Goal: Obtain resource: Download file/media

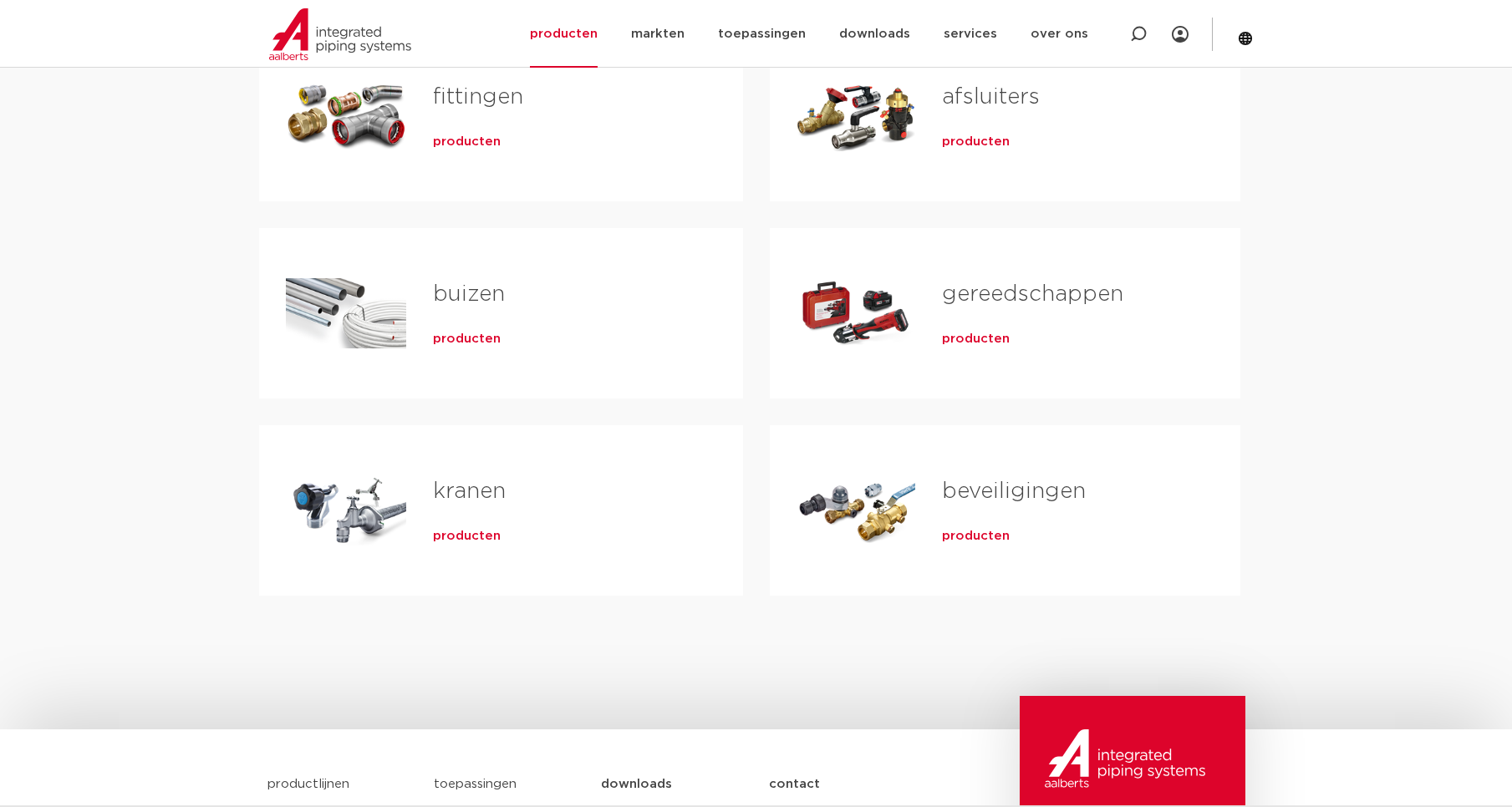
scroll to position [167, 0]
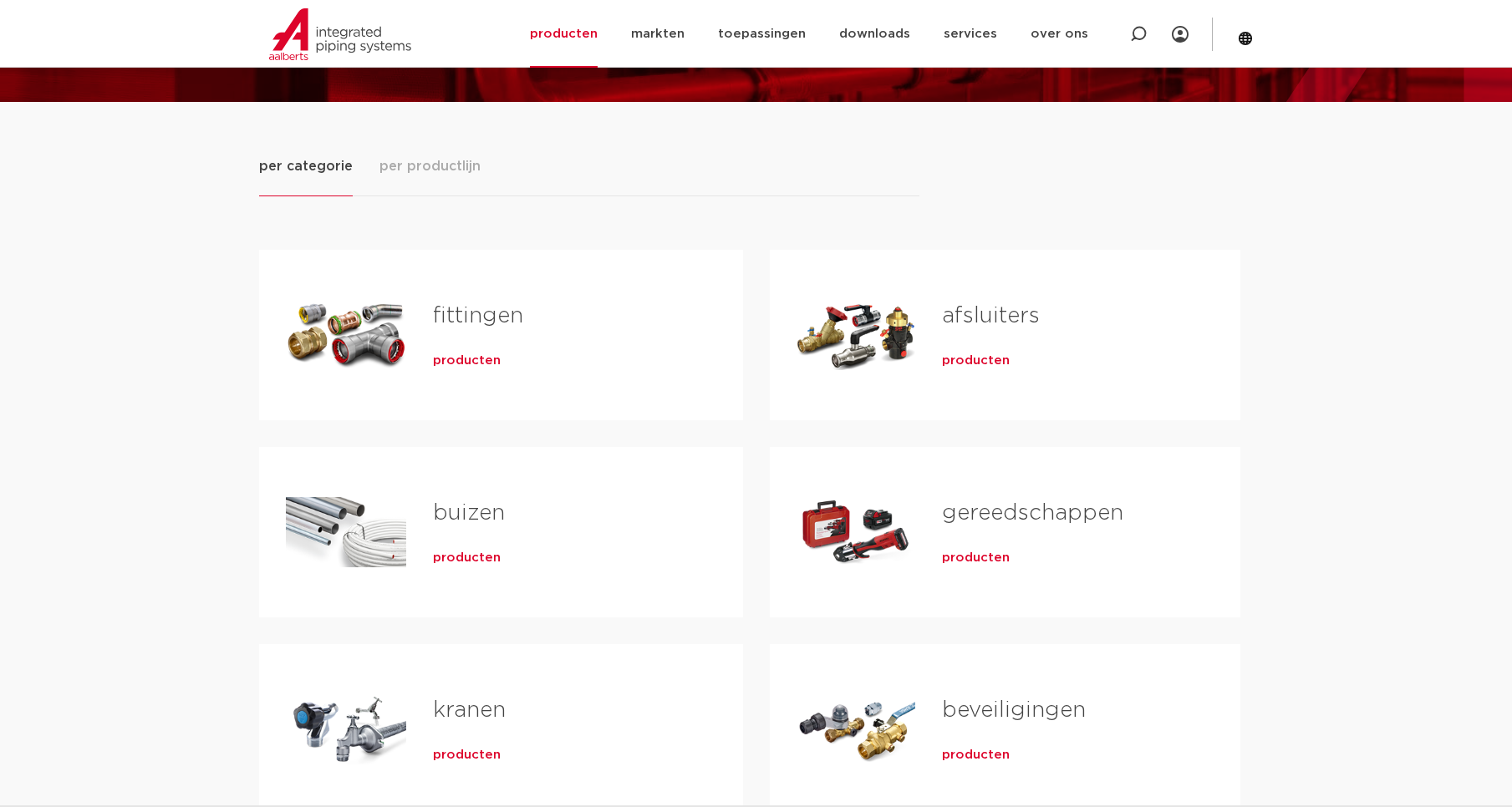
click at [469, 313] on link "fittingen" at bounding box center [478, 316] width 90 height 22
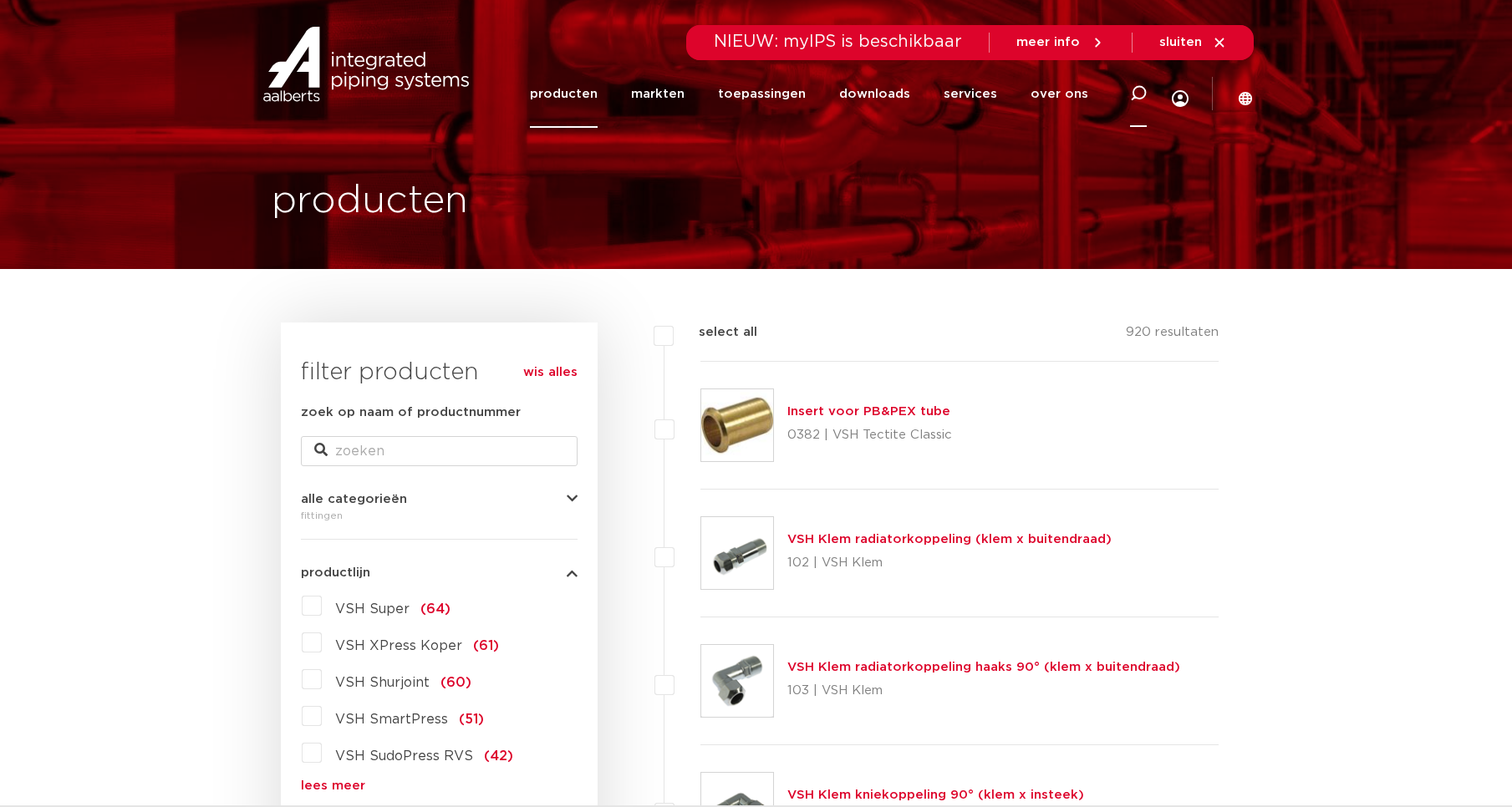
click at [1136, 98] on icon at bounding box center [1138, 93] width 20 height 20
type input "pushfit"
click button "Zoeken" at bounding box center [0, 0] width 0 height 0
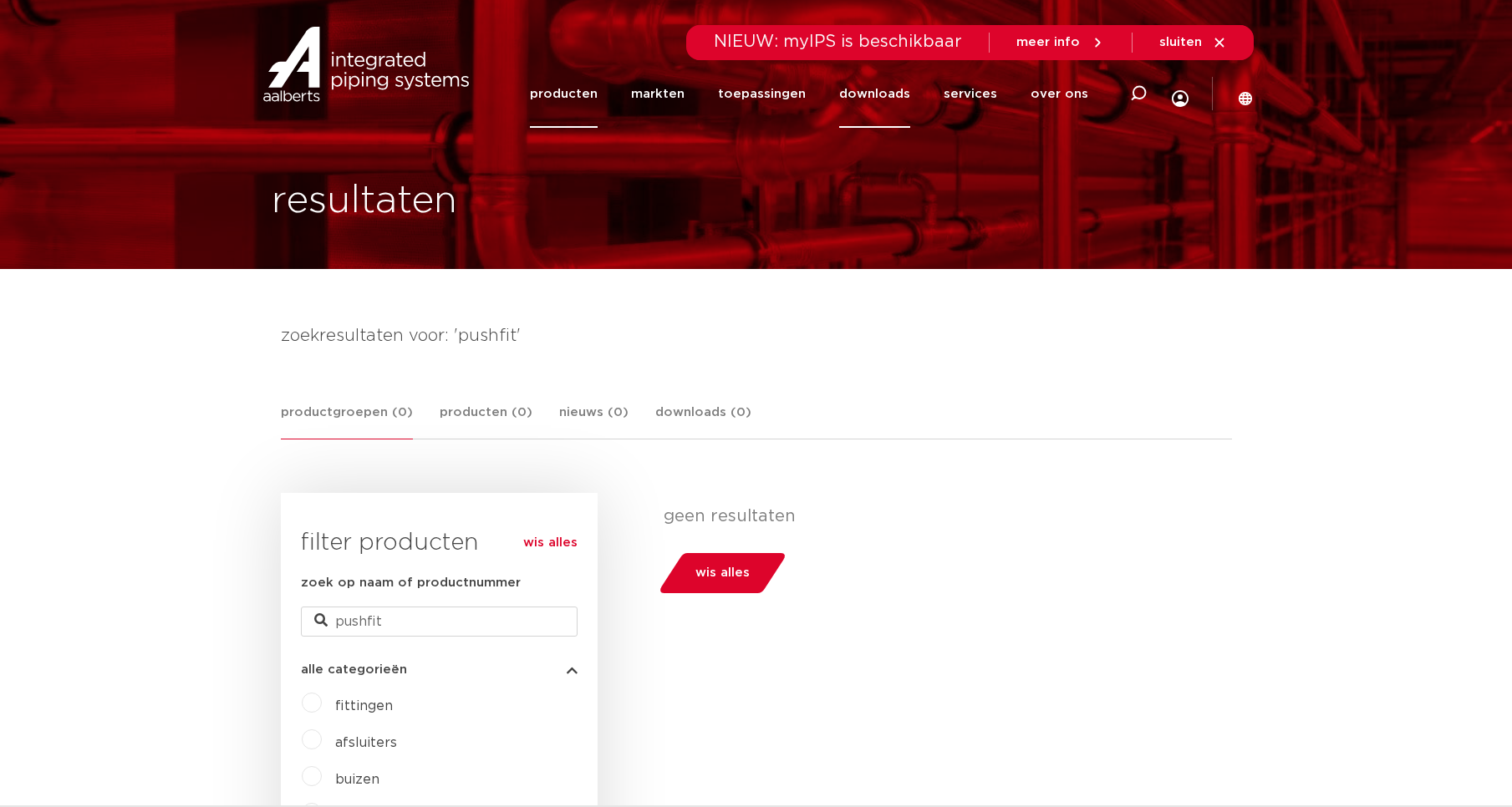
click at [900, 92] on link "downloads" at bounding box center [874, 94] width 71 height 68
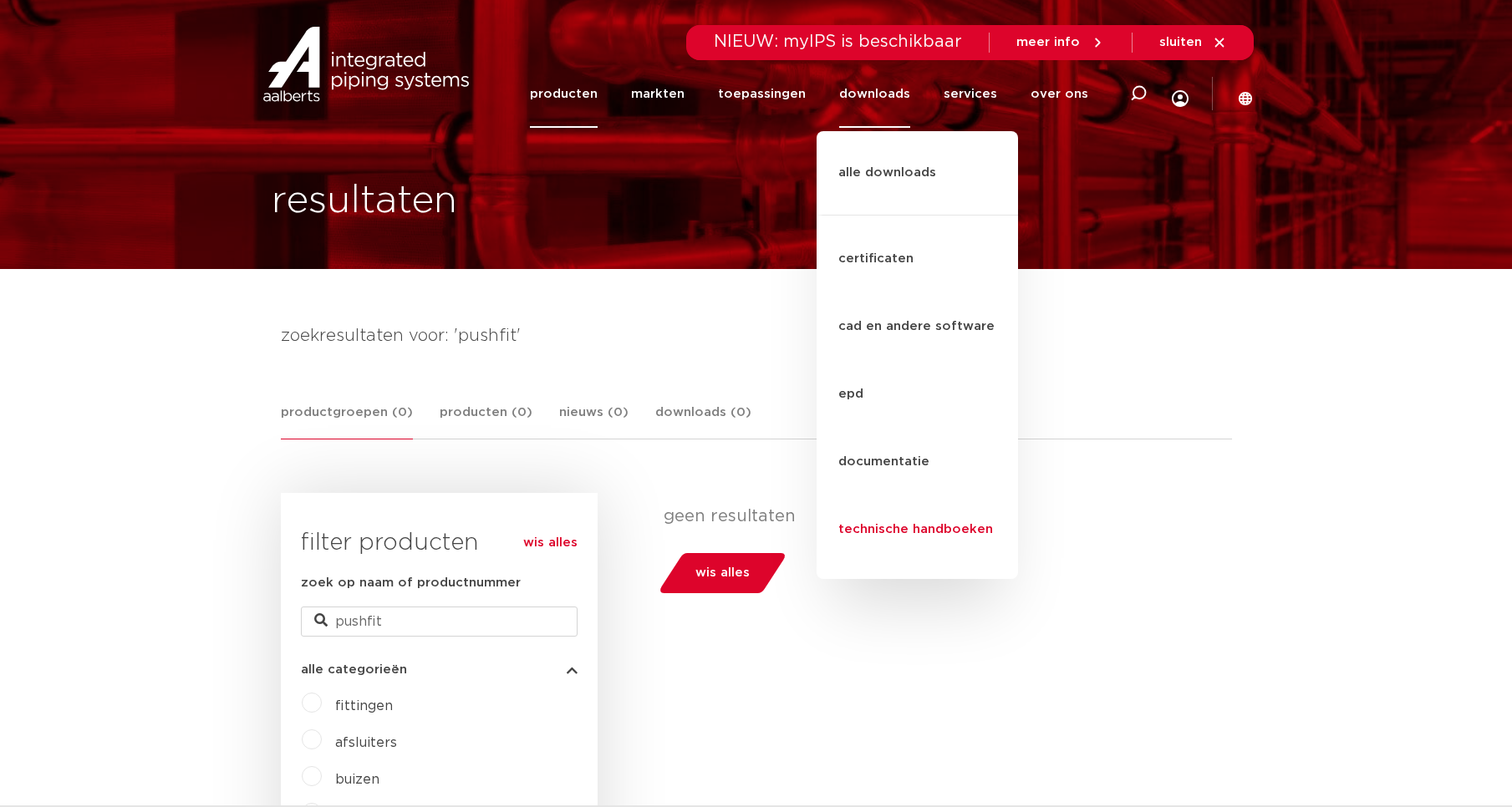
drag, startPoint x: 872, startPoint y: 348, endPoint x: 1011, endPoint y: 357, distance: 139.3
click at [873, 497] on link "technische handboeken" at bounding box center [917, 531] width 202 height 68
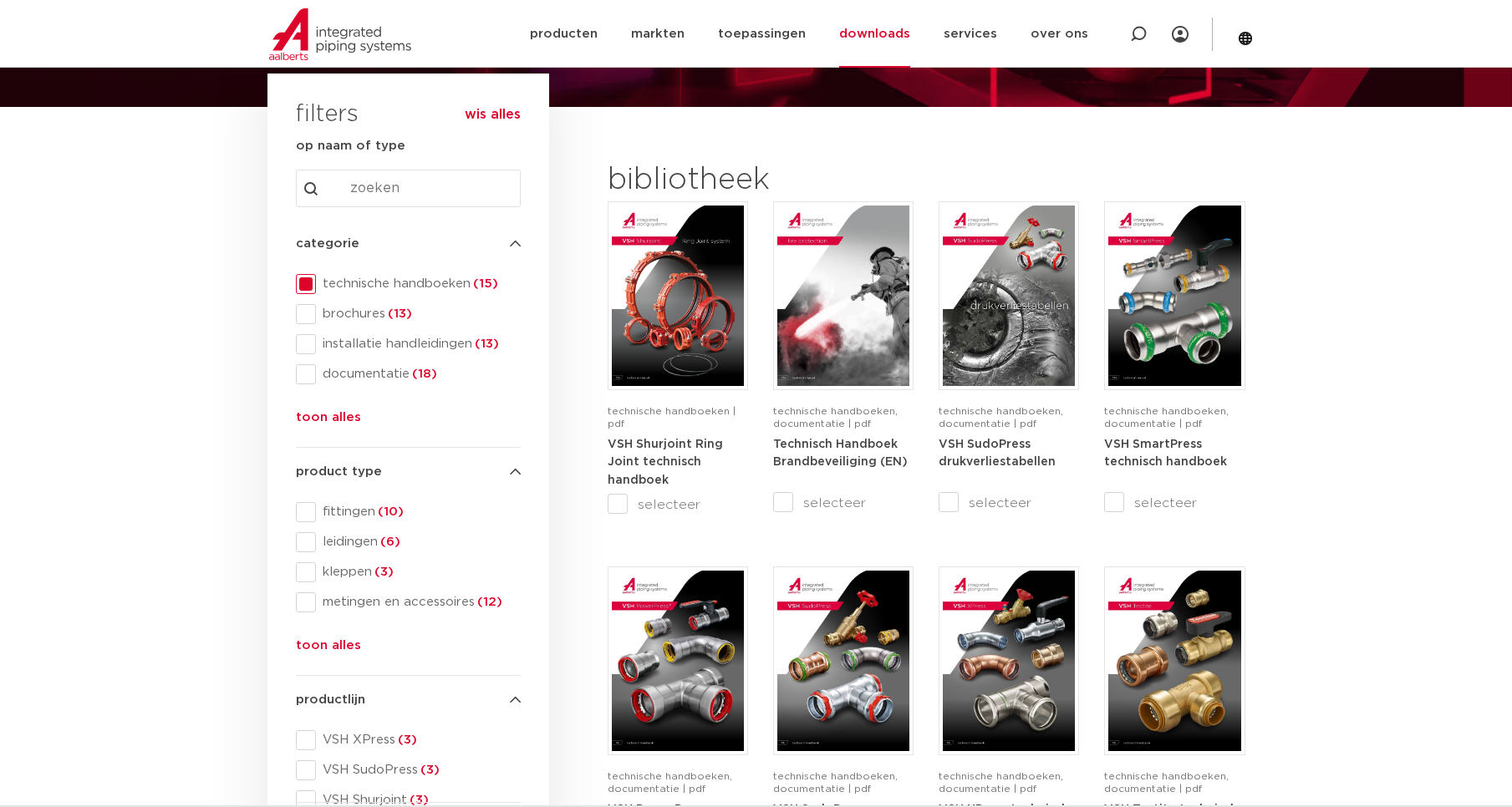
scroll to position [167, 0]
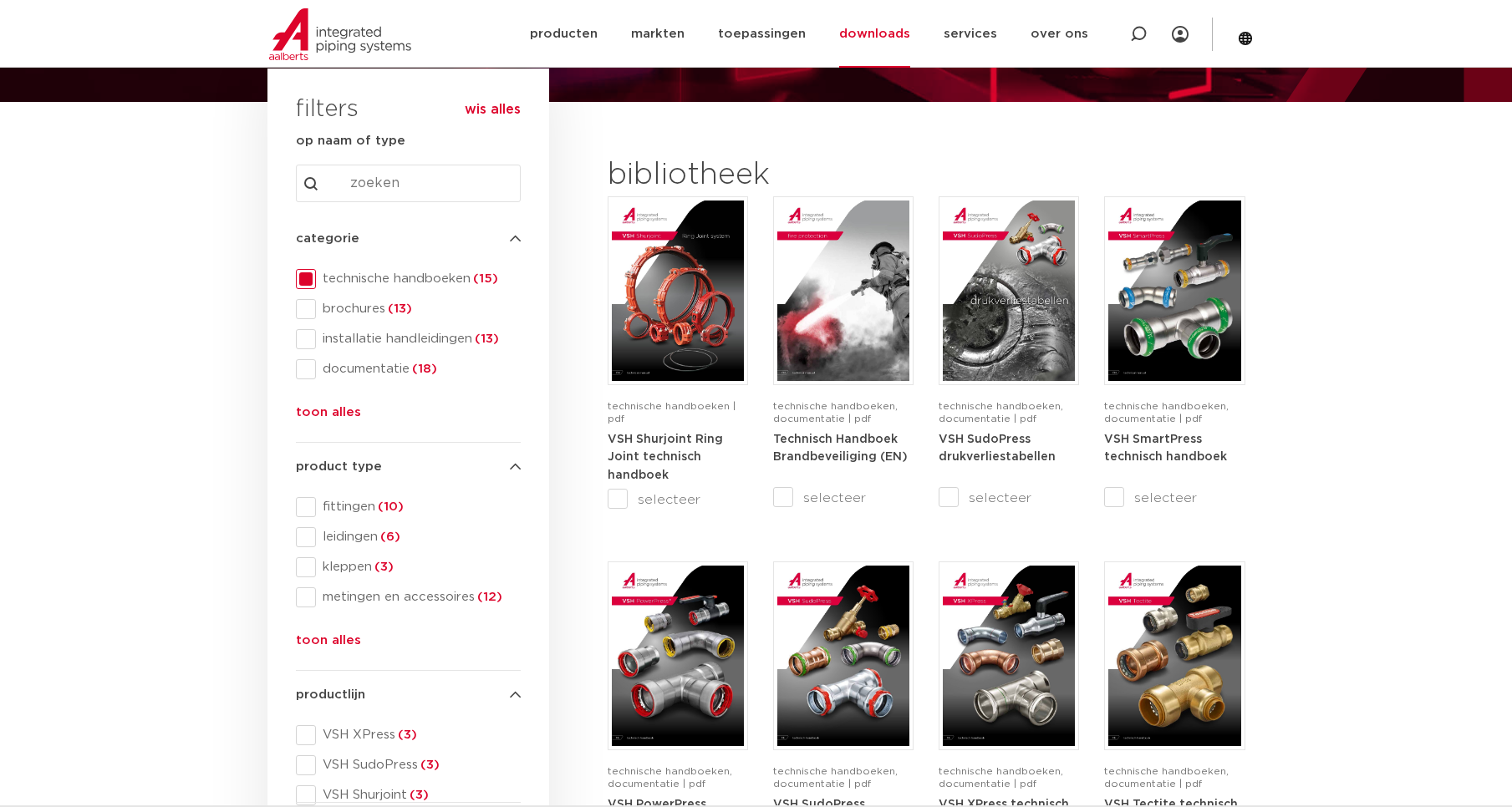
drag, startPoint x: 1301, startPoint y: 486, endPoint x: 1290, endPoint y: 502, distance: 19.4
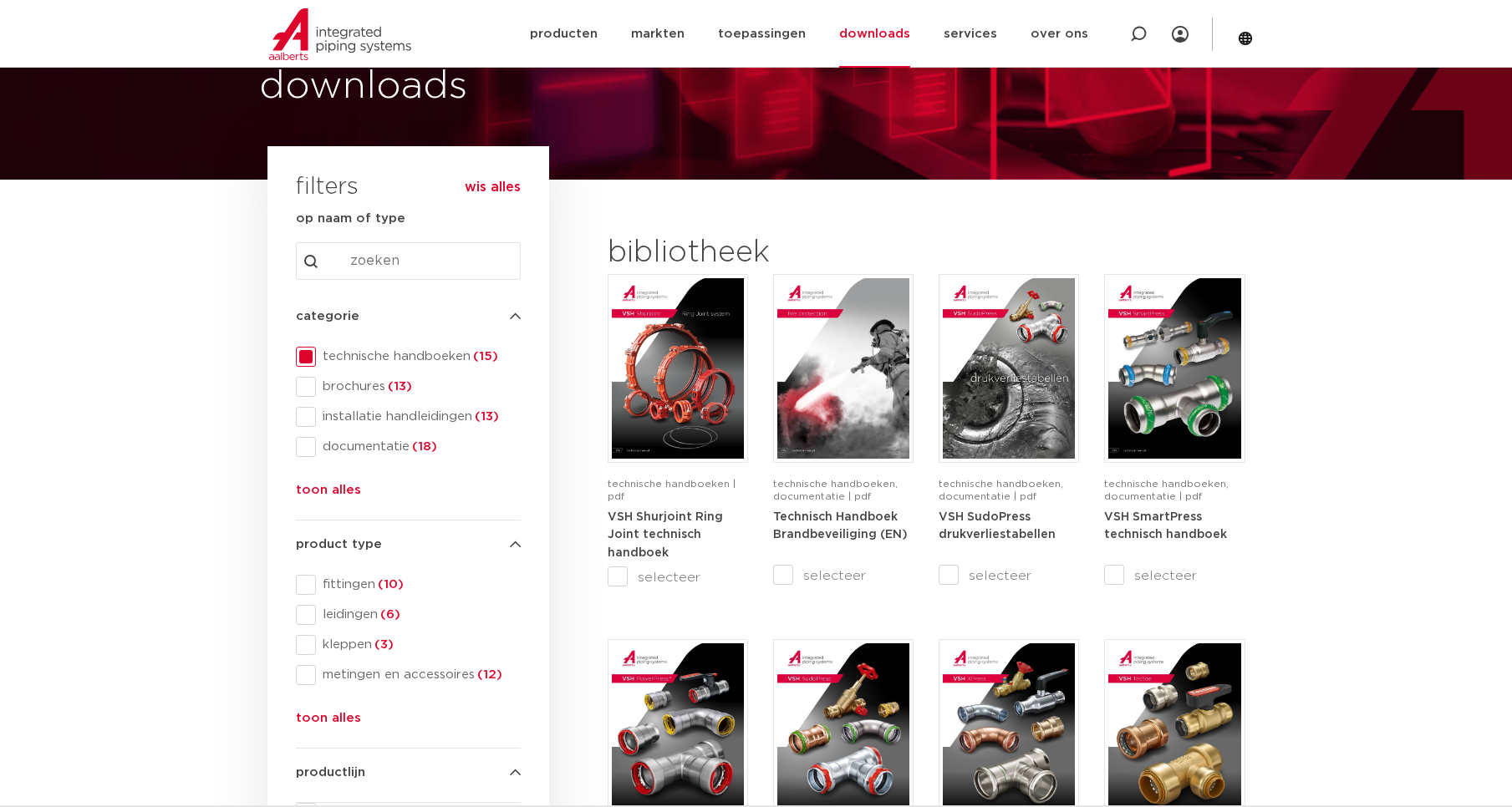
scroll to position [84, 0]
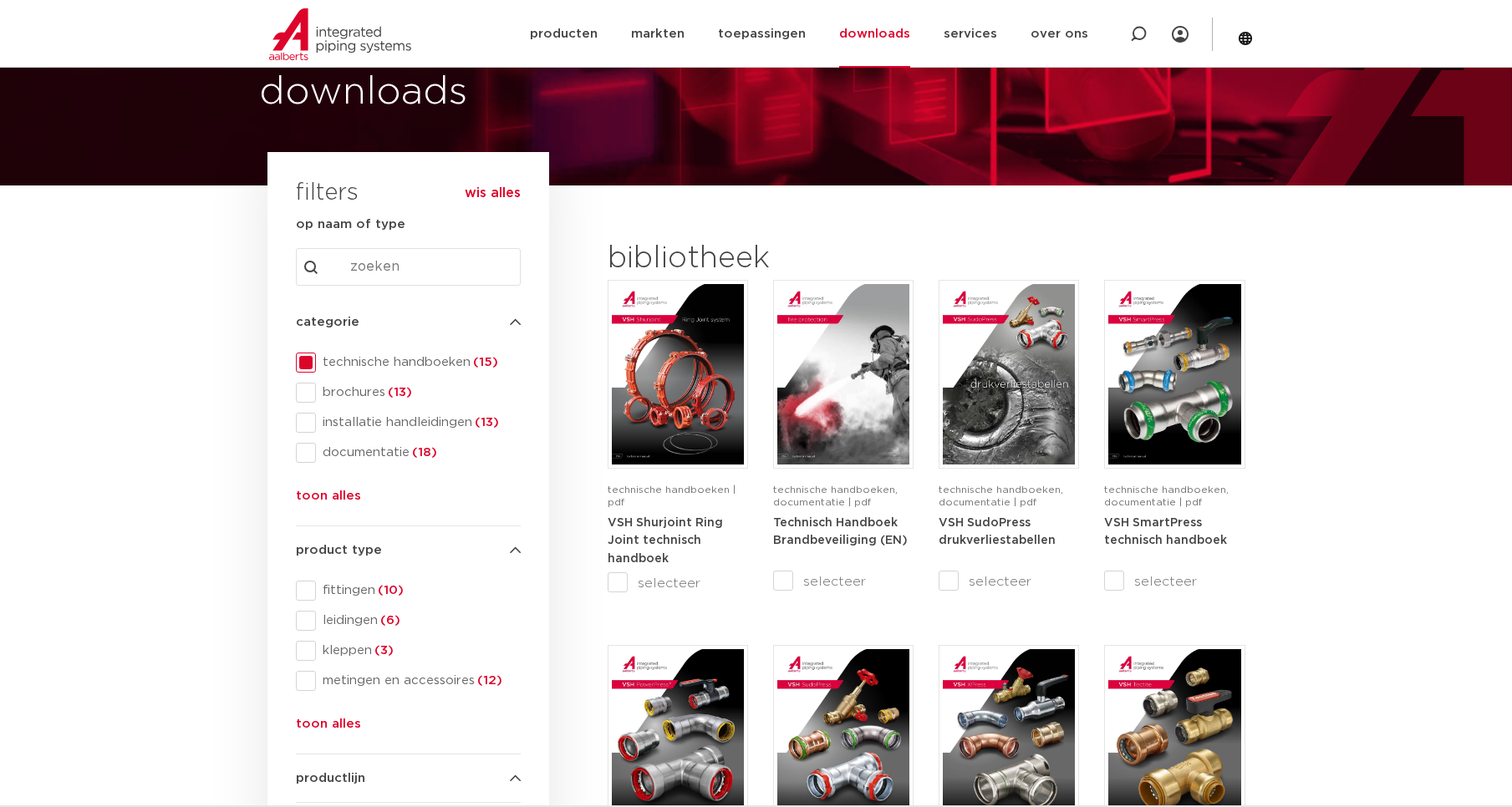
drag, startPoint x: 1377, startPoint y: 469, endPoint x: 1364, endPoint y: 489, distance: 23.9
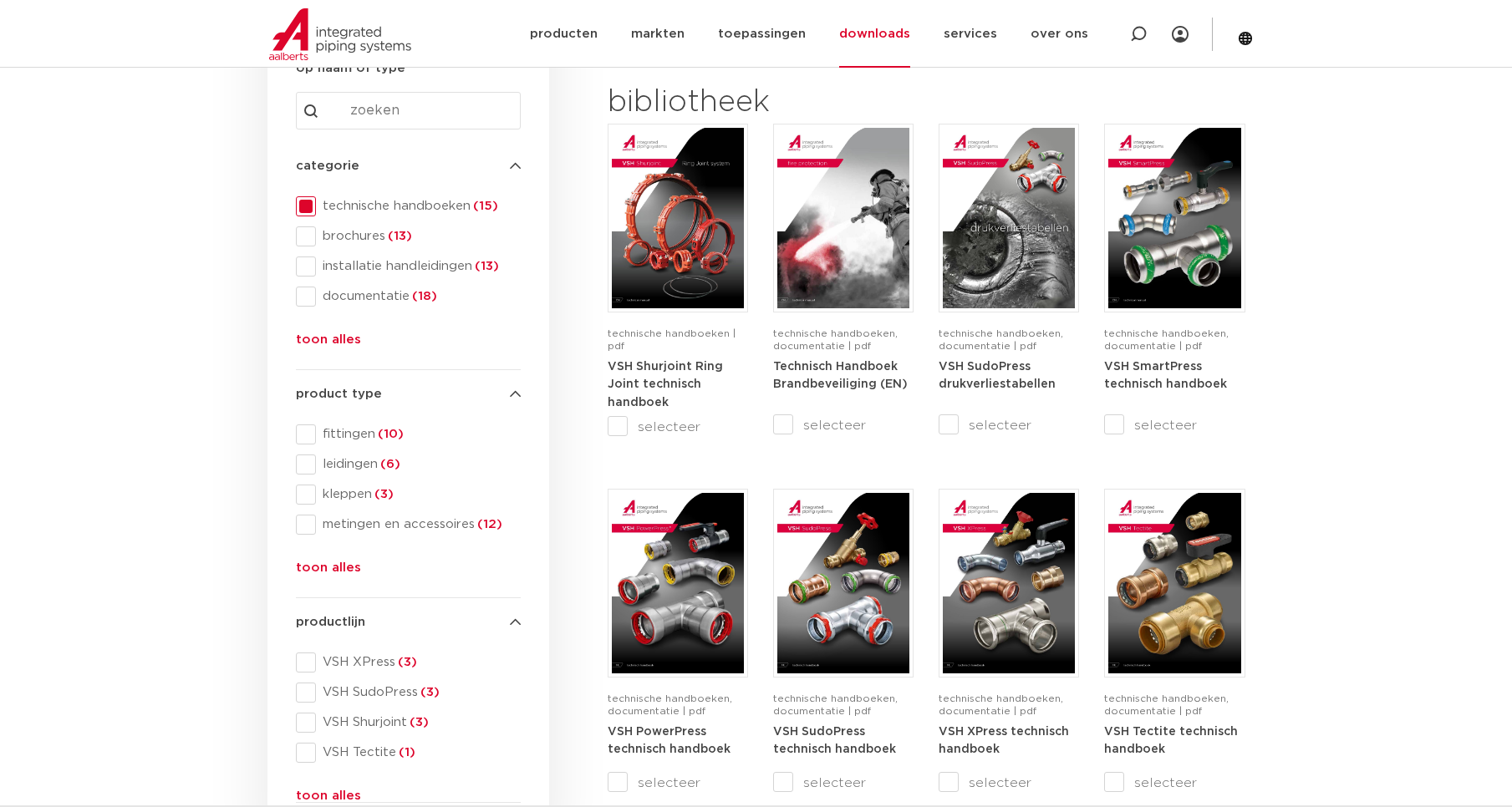
scroll to position [0, 0]
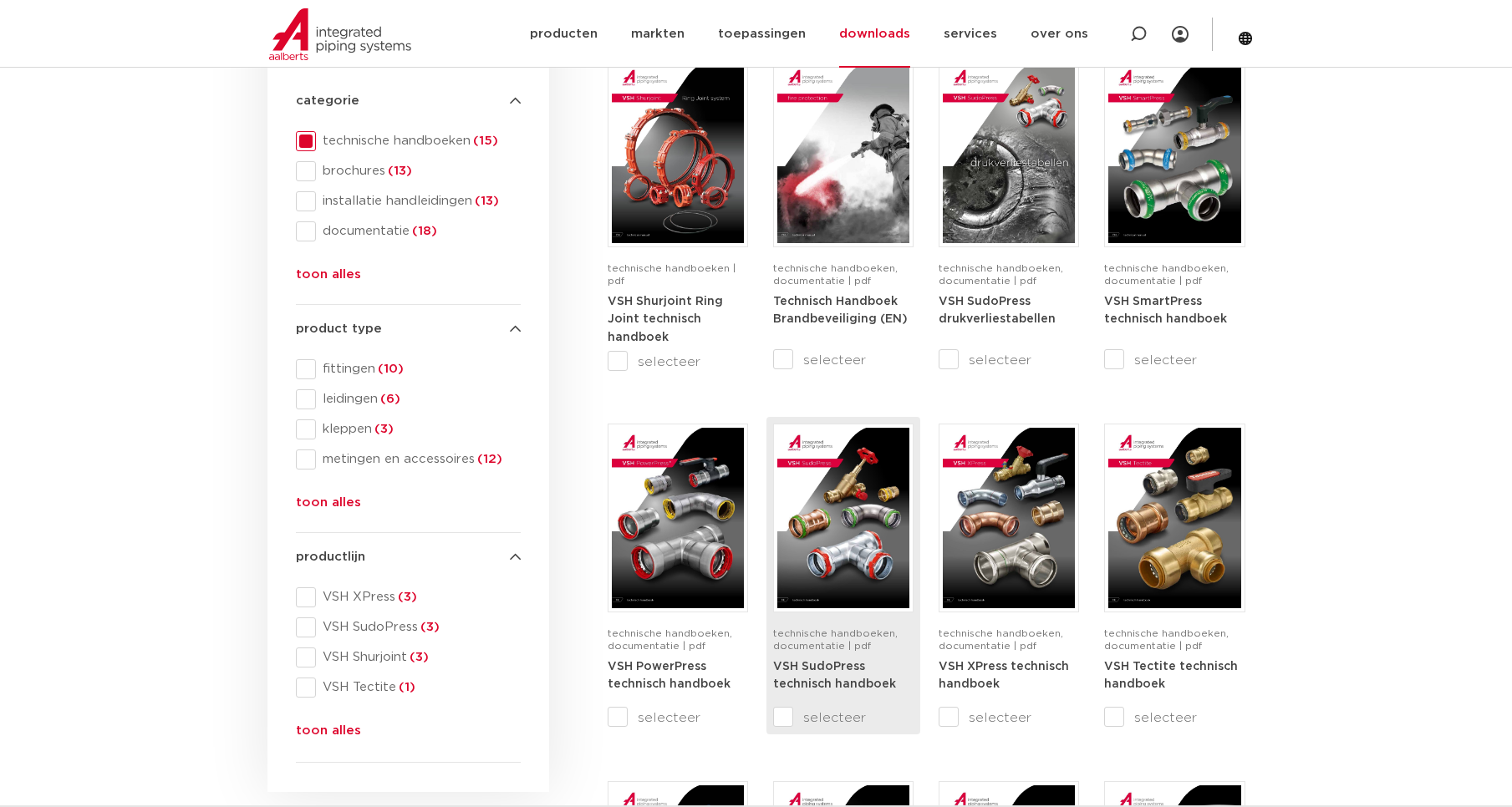
scroll to position [335, 0]
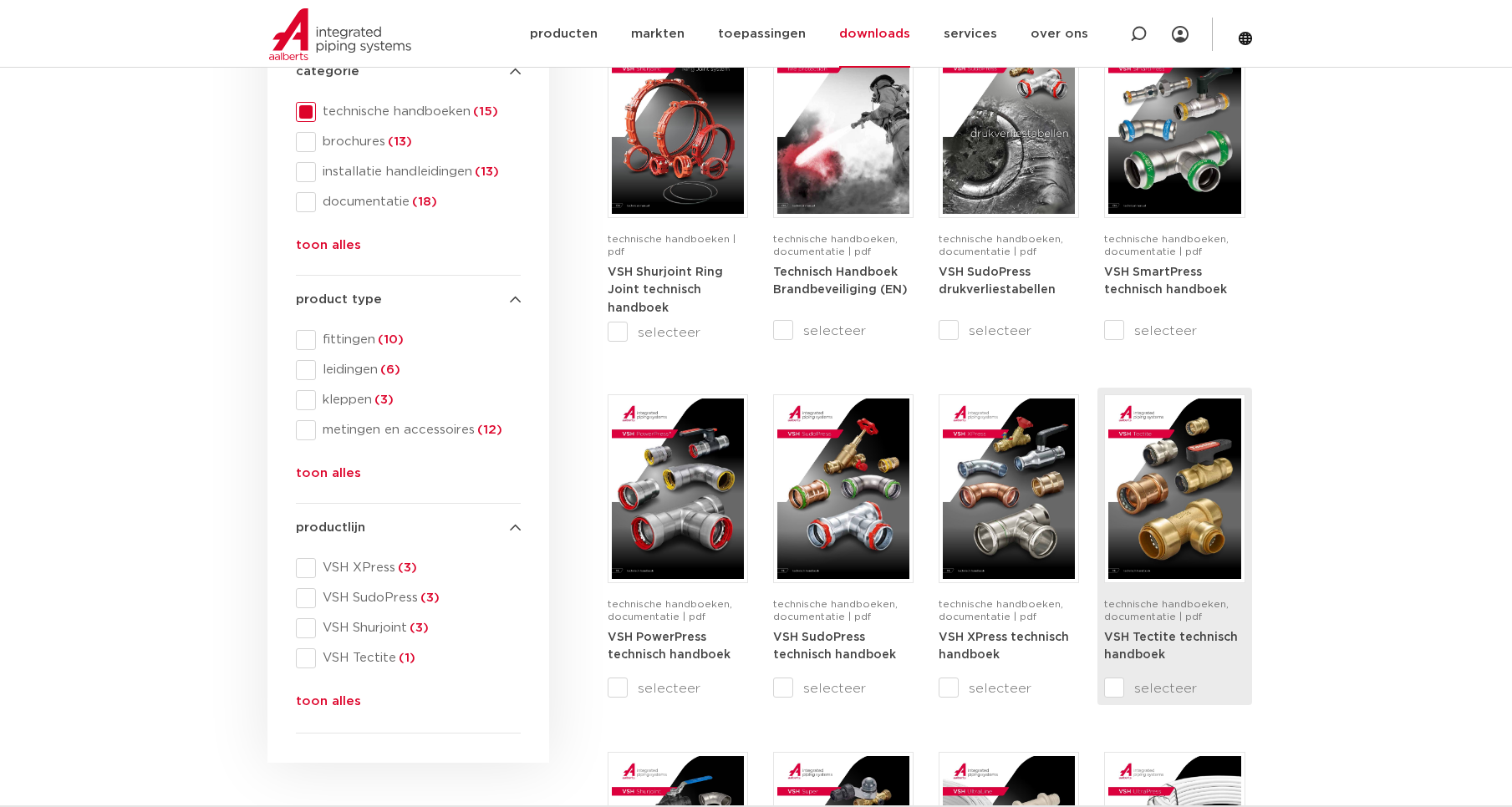
click at [1175, 639] on strong "VSH Tectite technisch handboek" at bounding box center [1171, 647] width 134 height 30
